Goal: Find specific page/section: Find specific page/section

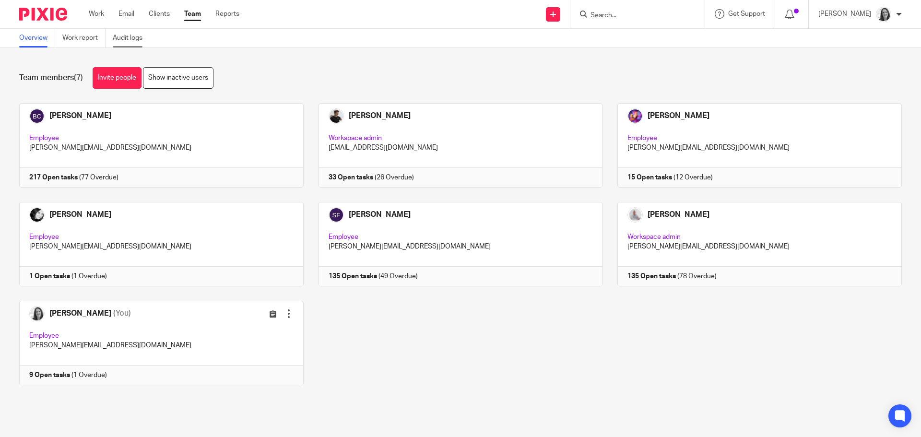
click at [134, 33] on link "Audit logs" at bounding box center [131, 38] width 37 height 19
